Goal: Information Seeking & Learning: Learn about a topic

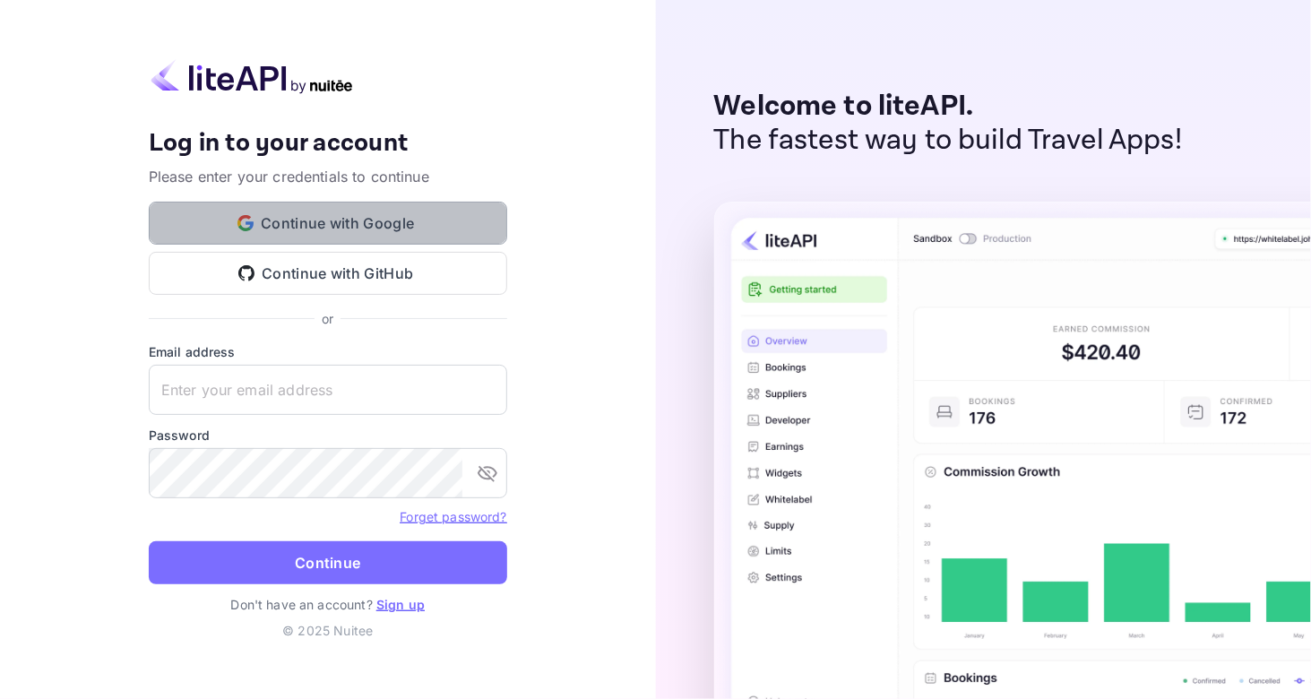
click at [420, 228] on button "Continue with Google" at bounding box center [328, 223] width 359 height 43
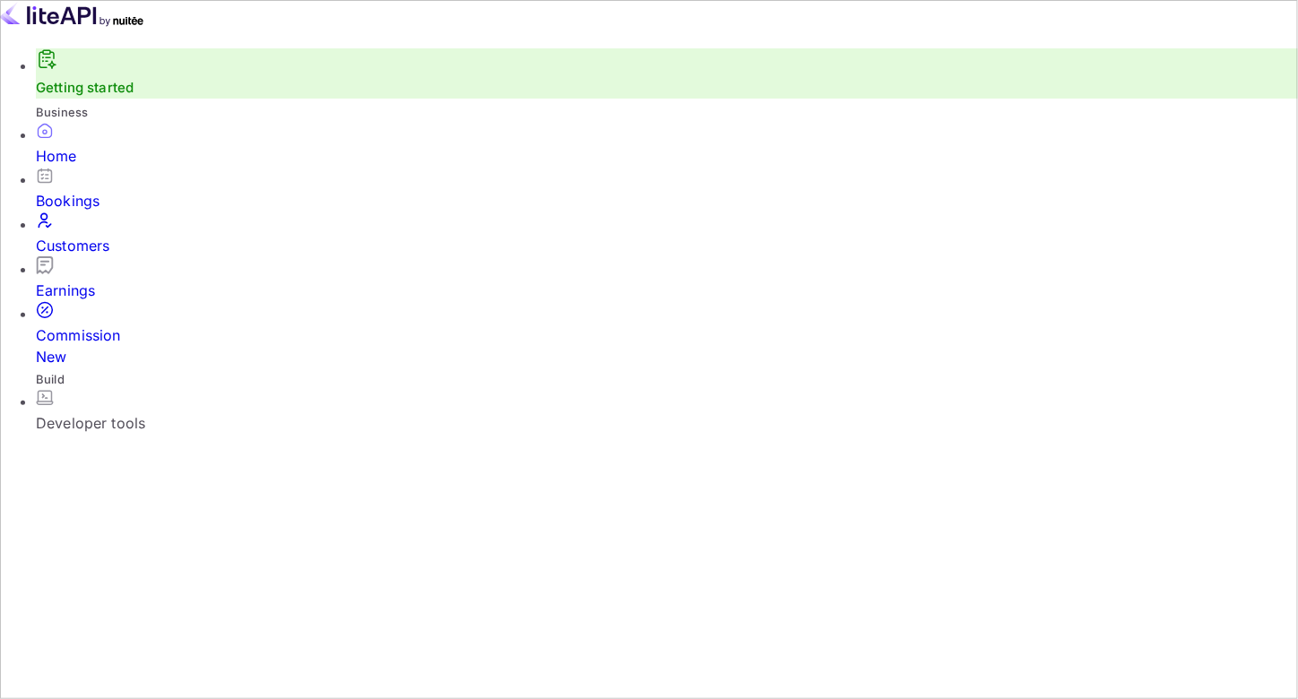
drag, startPoint x: 413, startPoint y: 248, endPoint x: 734, endPoint y: 203, distance: 324.2
drag, startPoint x: 355, startPoint y: 261, endPoint x: 884, endPoint y: 254, distance: 528.9
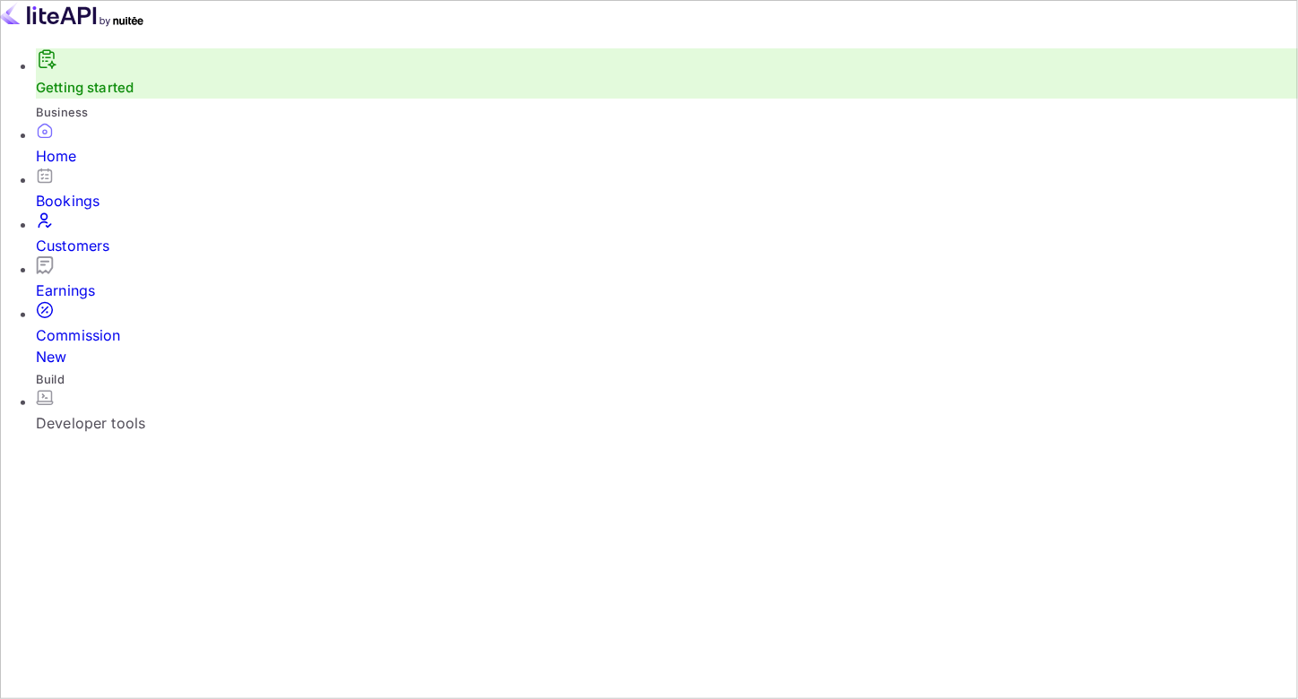
drag, startPoint x: 550, startPoint y: 137, endPoint x: 511, endPoint y: 127, distance: 39.8
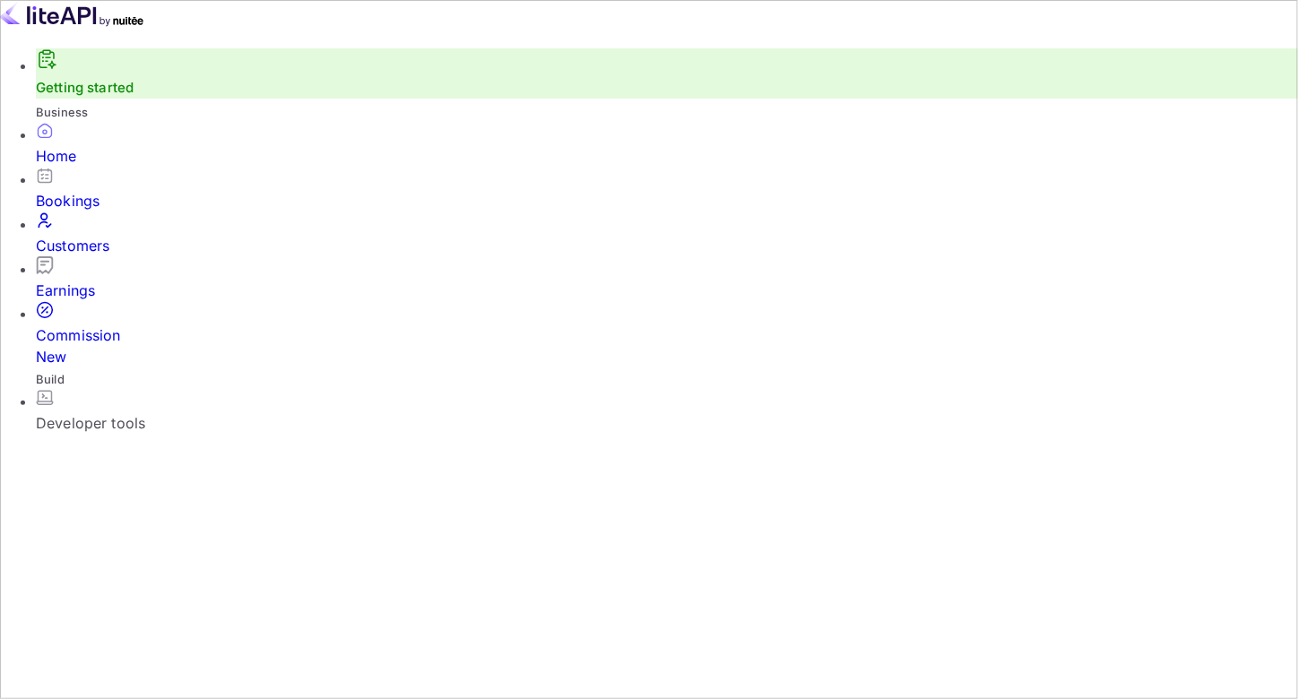
drag, startPoint x: 437, startPoint y: 99, endPoint x: 1072, endPoint y: 152, distance: 637.8
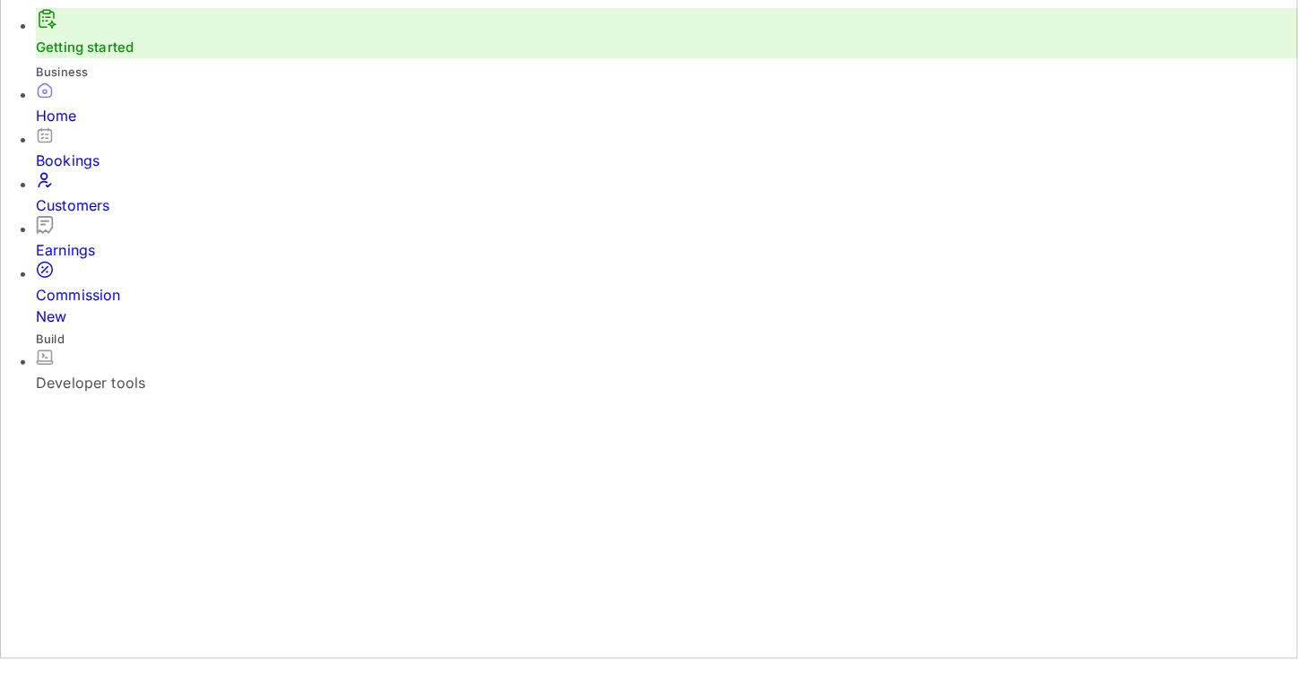
scroll to position [0, 0]
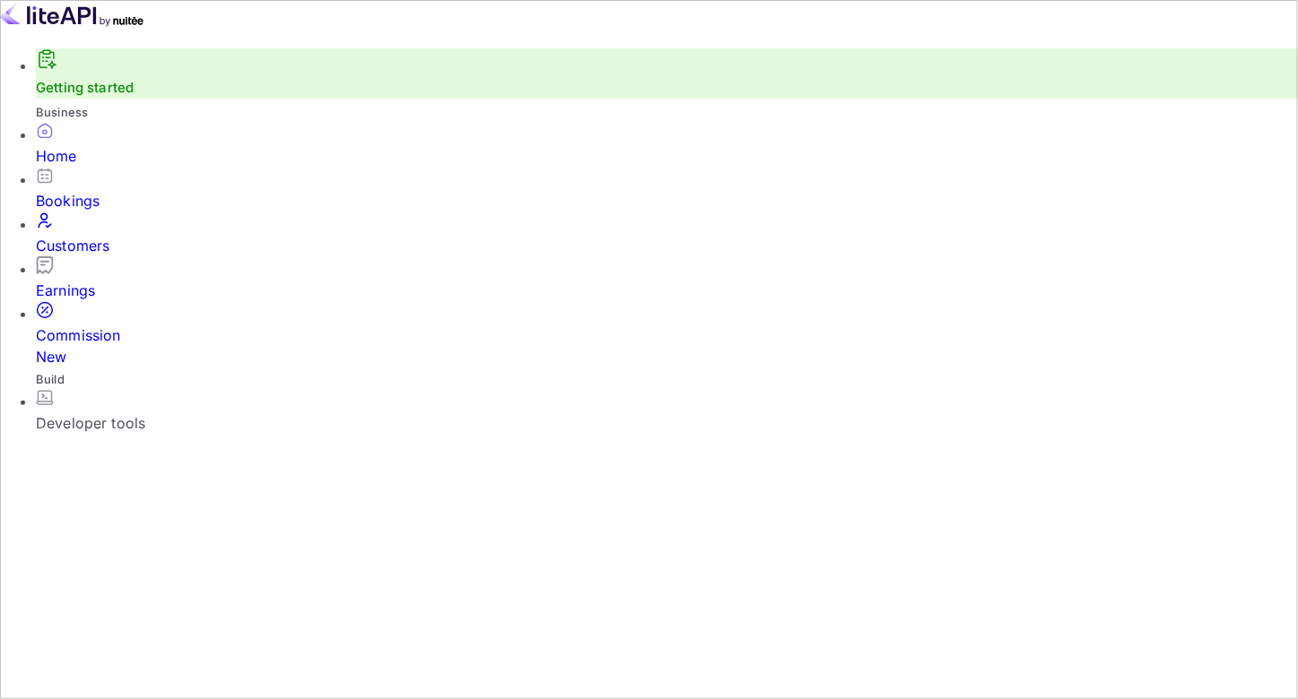
click at [123, 329] on div "Commission New" at bounding box center [667, 334] width 1262 height 66
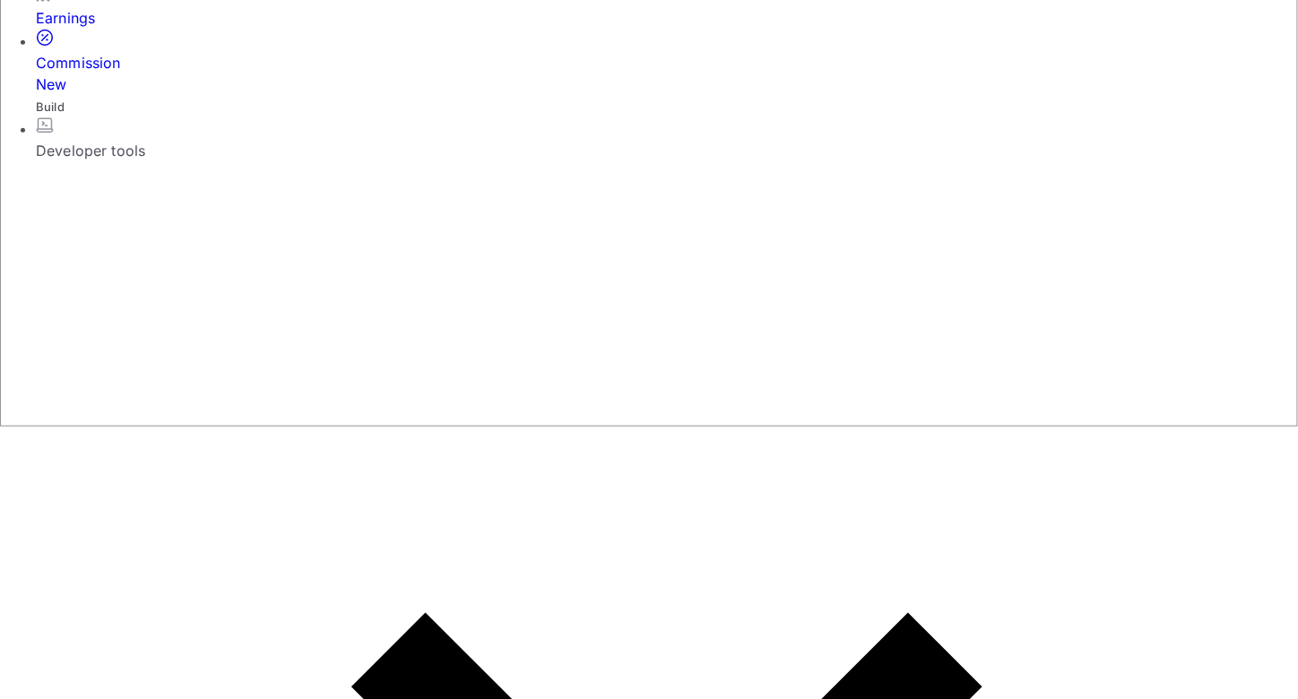
scroll to position [273, 0]
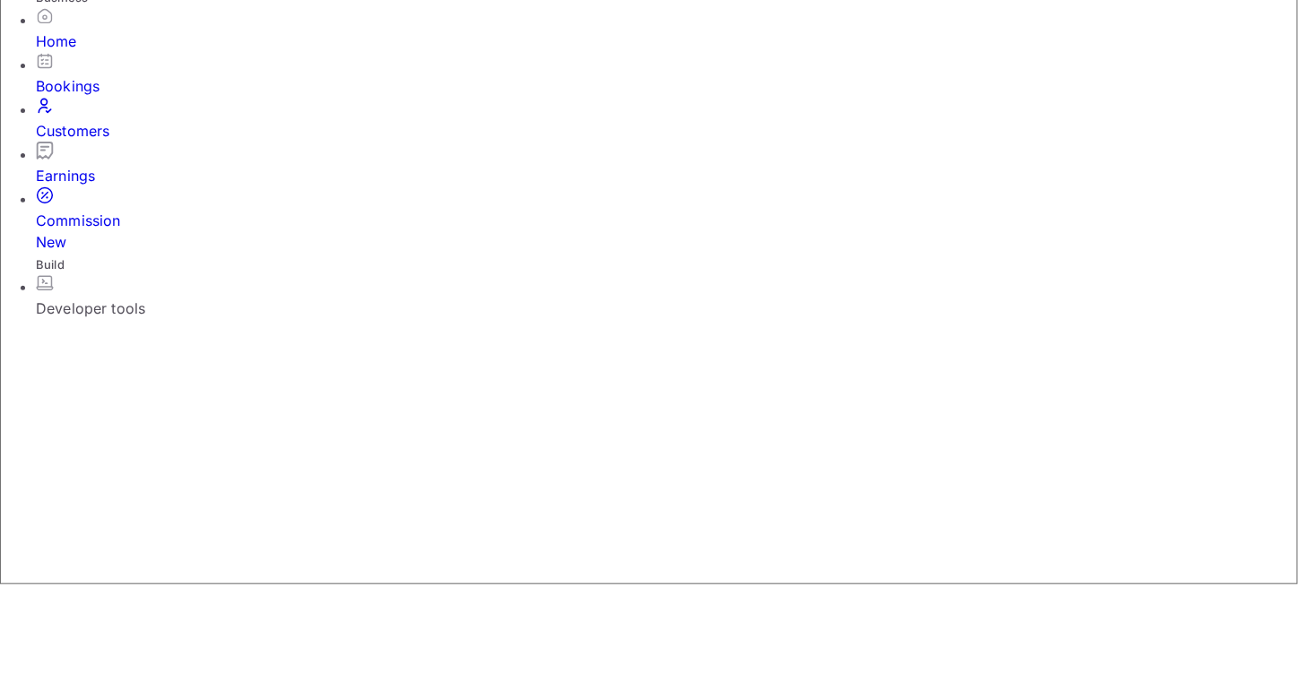
scroll to position [133, 0]
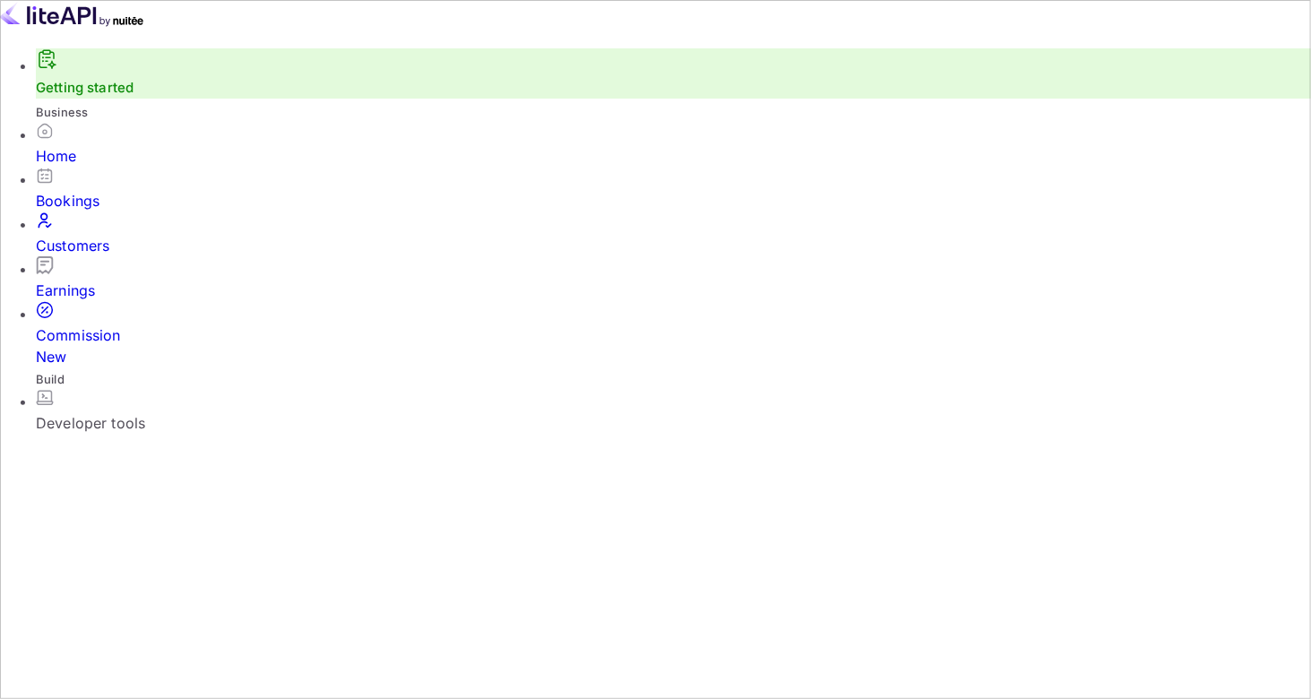
drag, startPoint x: 539, startPoint y: 203, endPoint x: 627, endPoint y: 195, distance: 88.1
drag, startPoint x: 499, startPoint y: 532, endPoint x: 798, endPoint y: 530, distance: 298.5
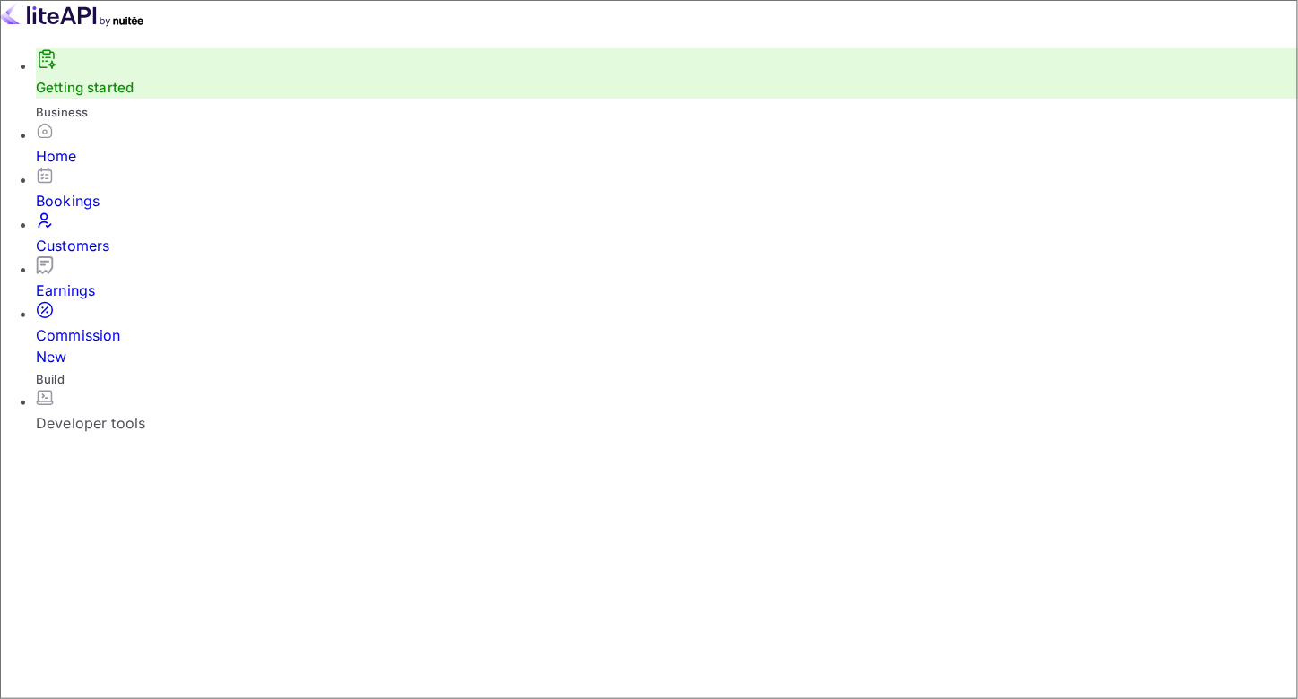
select select "AI & Automation"
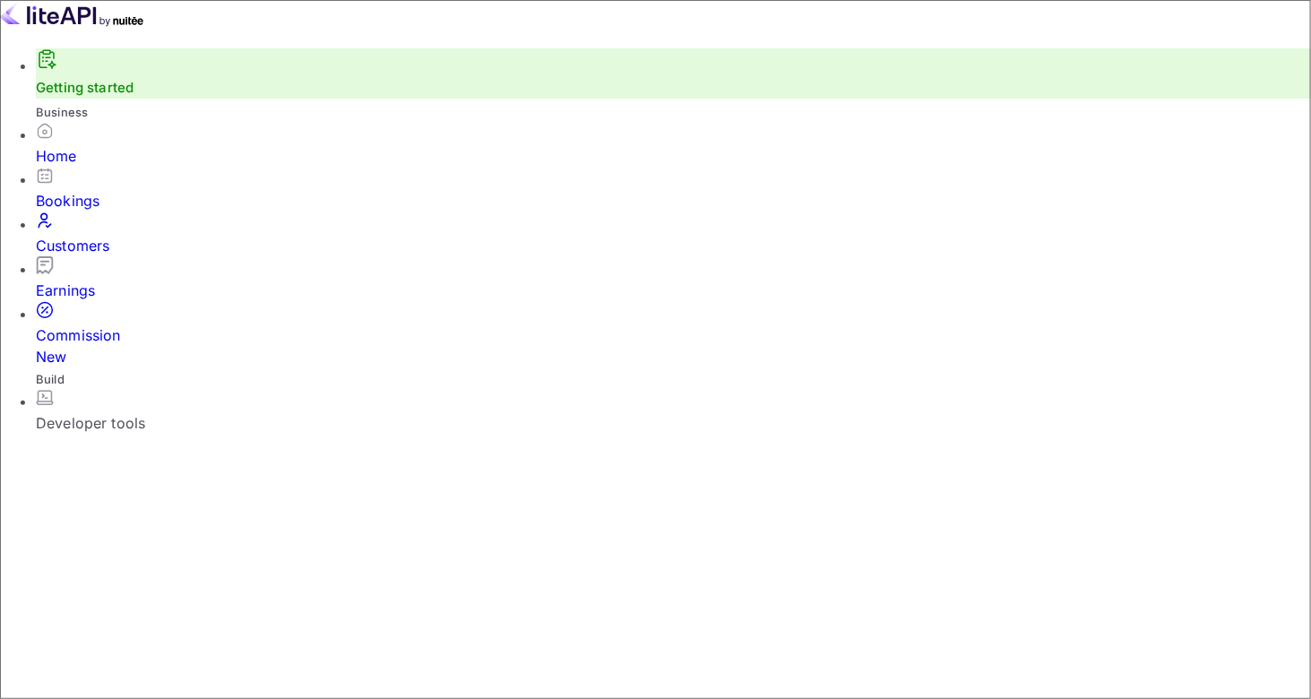
drag, startPoint x: 438, startPoint y: 263, endPoint x: 1020, endPoint y: 268, distance: 581.8
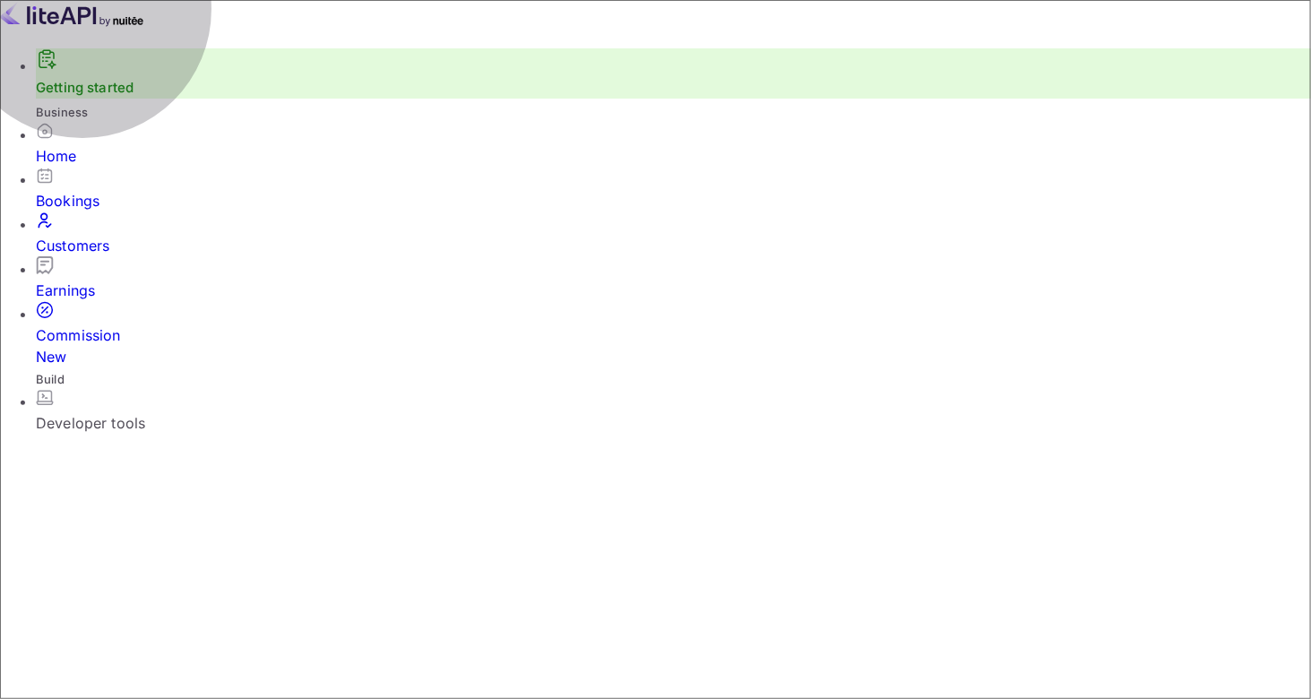
click at [93, 92] on link "Getting started" at bounding box center [85, 87] width 98 height 17
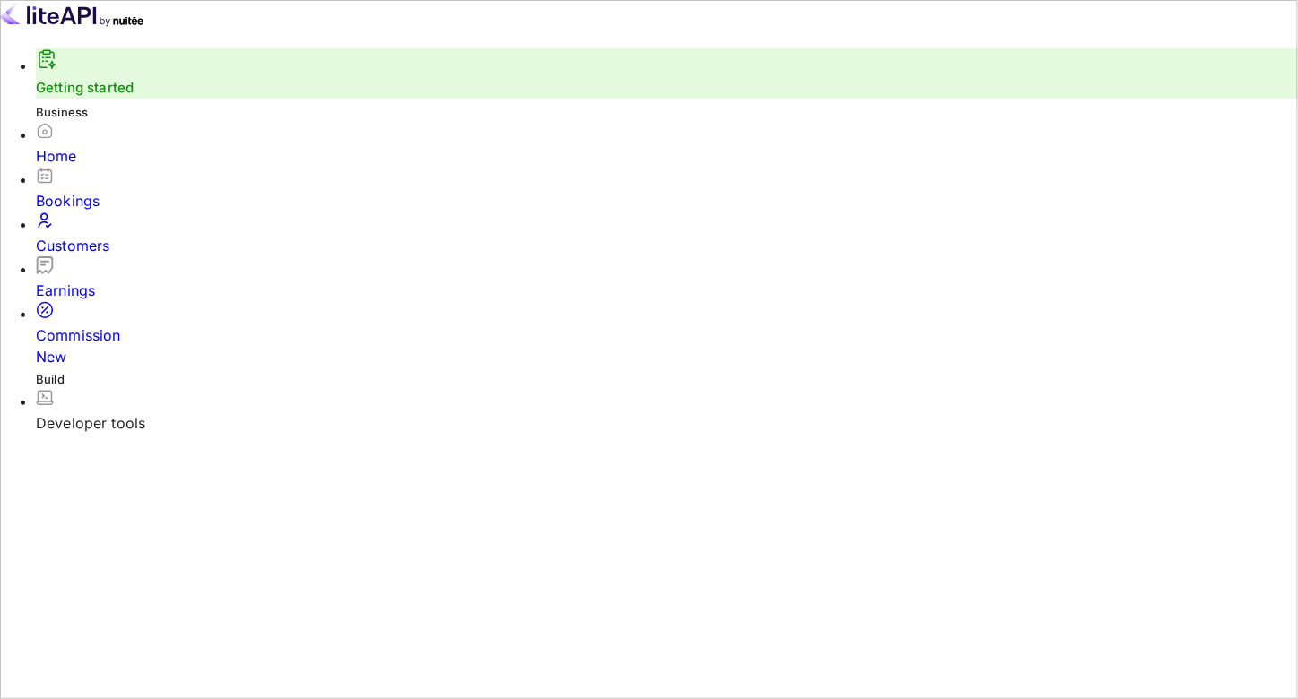
scroll to position [9, 0]
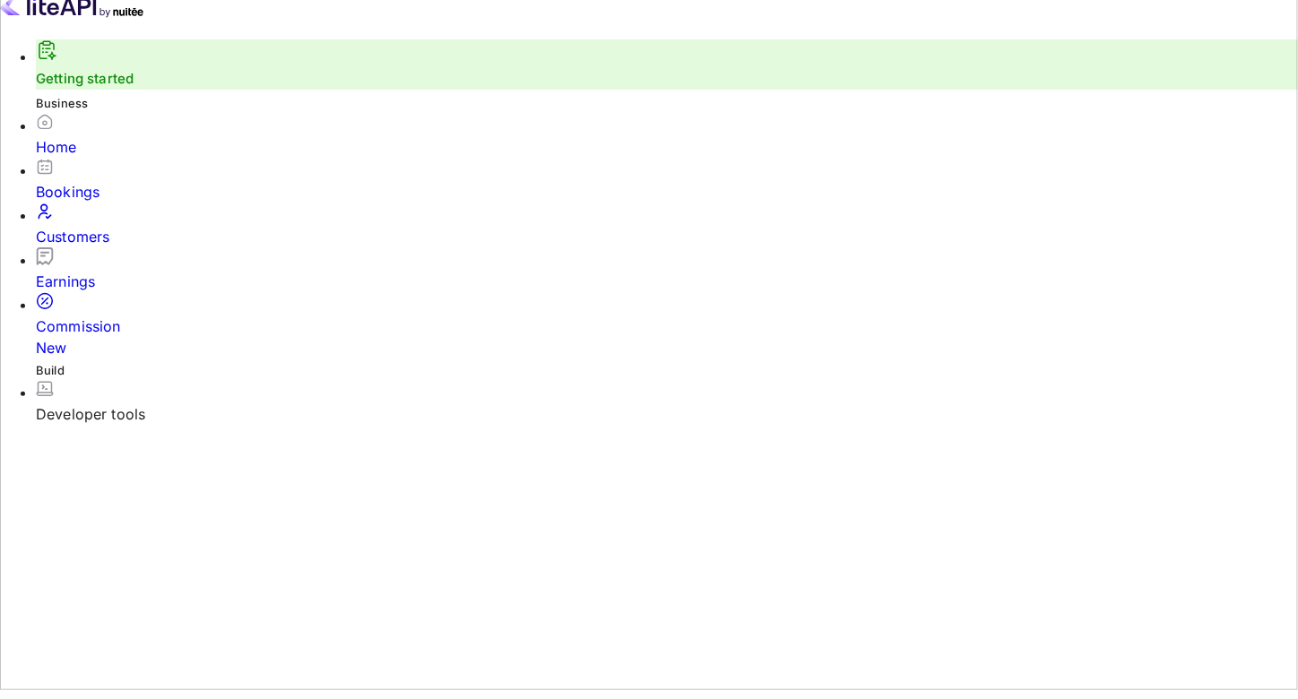
drag, startPoint x: 586, startPoint y: 512, endPoint x: 878, endPoint y: 511, distance: 291.3
drag, startPoint x: 878, startPoint y: 511, endPoint x: 429, endPoint y: 399, distance: 462.0
